Goal: Navigation & Orientation: Find specific page/section

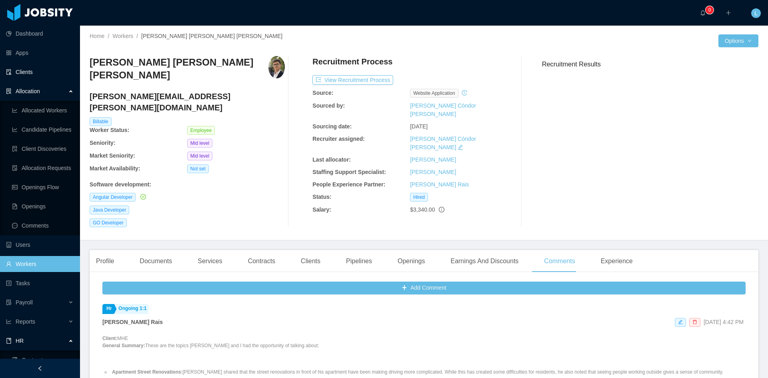
click at [44, 70] on link "Clients" at bounding box center [40, 72] width 68 height 16
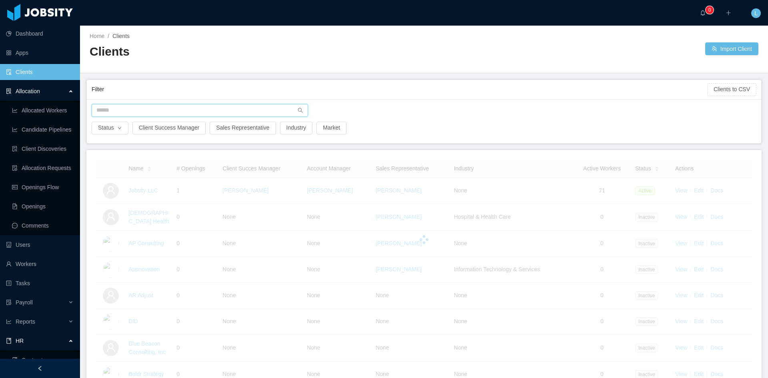
click at [156, 111] on input "text" at bounding box center [200, 110] width 216 height 13
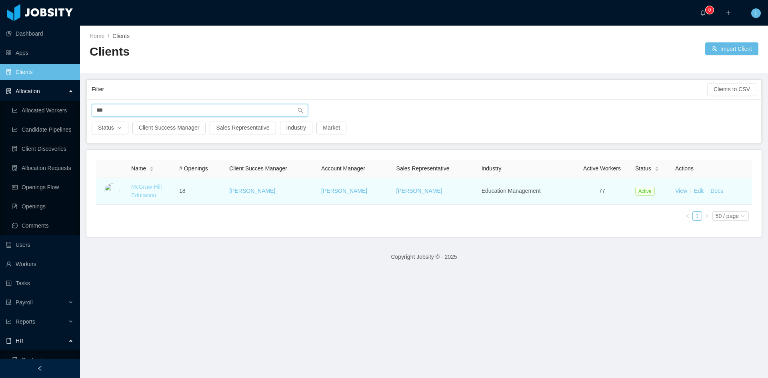
type input "***"
click at [144, 188] on link "McGraw-Hill Education" at bounding box center [146, 191] width 30 height 15
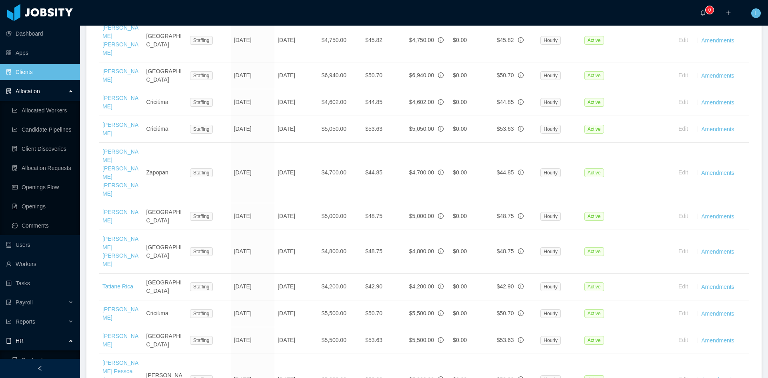
scroll to position [1450, 0]
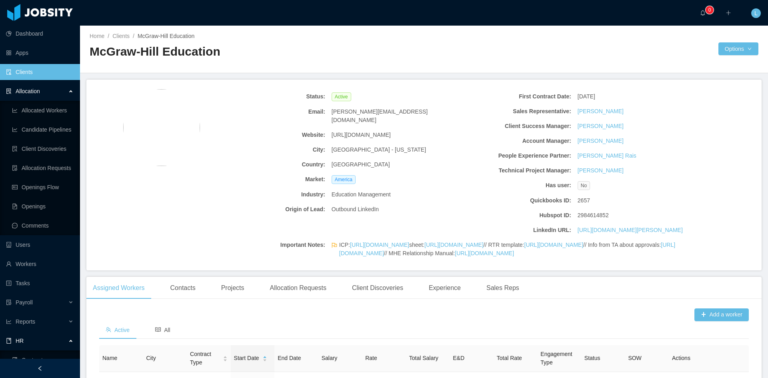
scroll to position [80, 0]
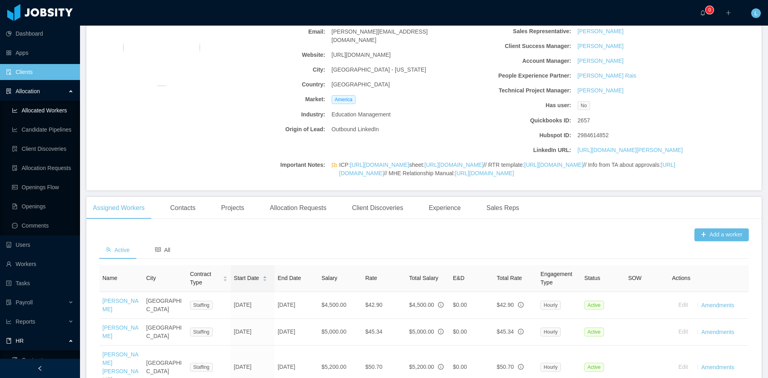
click at [58, 111] on link "Allocated Workers" at bounding box center [43, 110] width 62 height 16
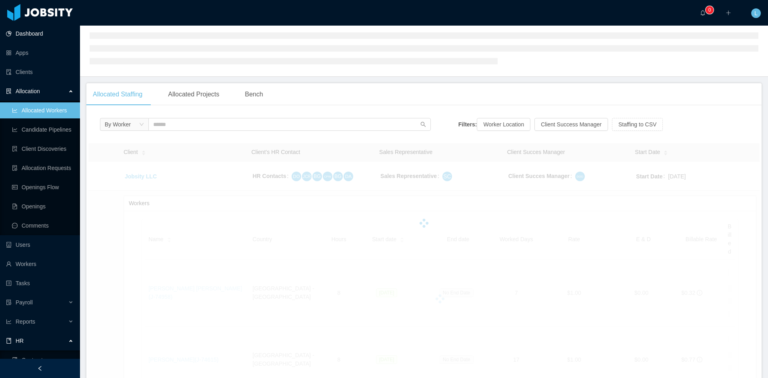
click at [48, 33] on link "Dashboard" at bounding box center [40, 34] width 68 height 16
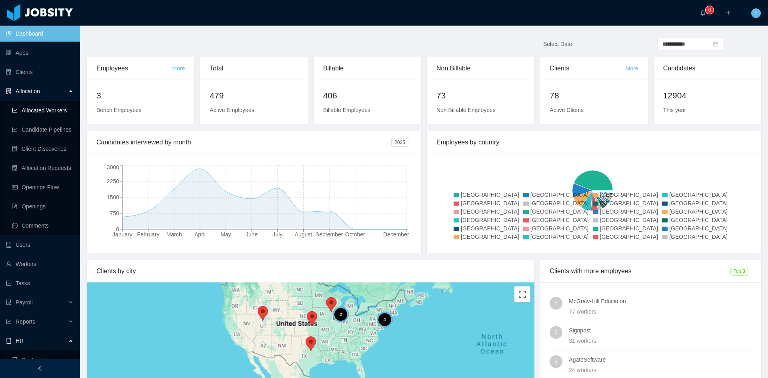
click at [50, 108] on link "Allocated Workers" at bounding box center [43, 110] width 62 height 16
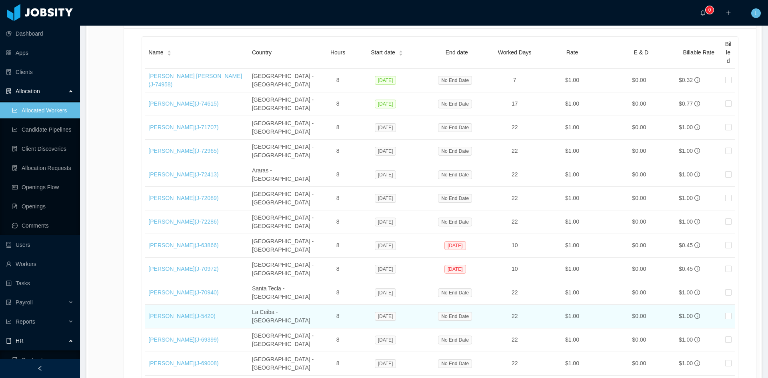
scroll to position [160, 0]
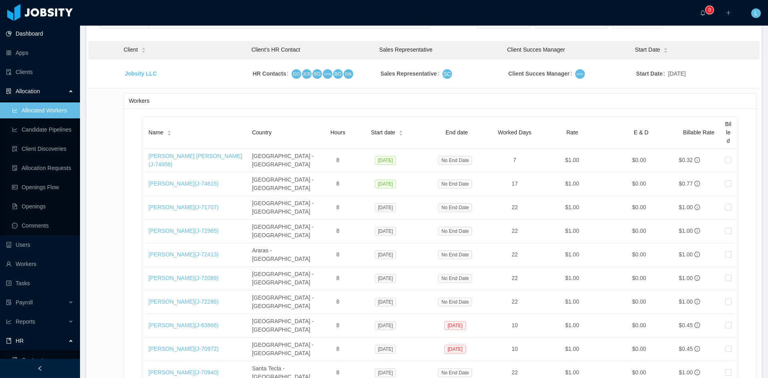
click at [30, 37] on link "Dashboard" at bounding box center [40, 34] width 68 height 16
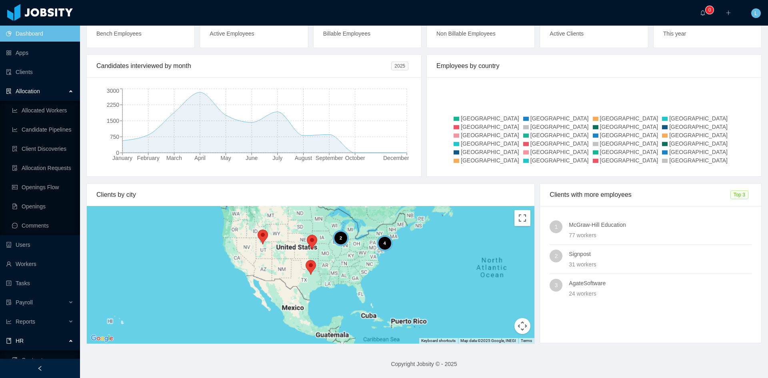
scroll to position [76, 0]
